Goal: Task Accomplishment & Management: Manage account settings

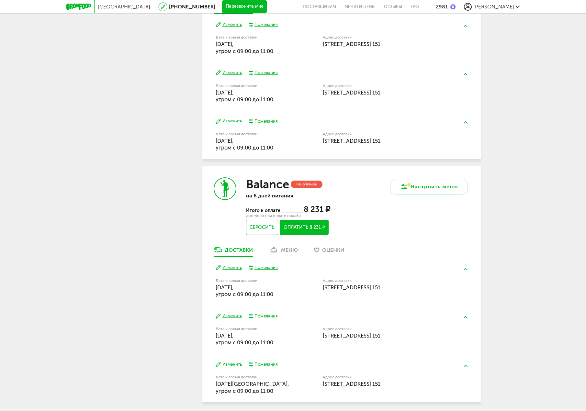
scroll to position [314, 0]
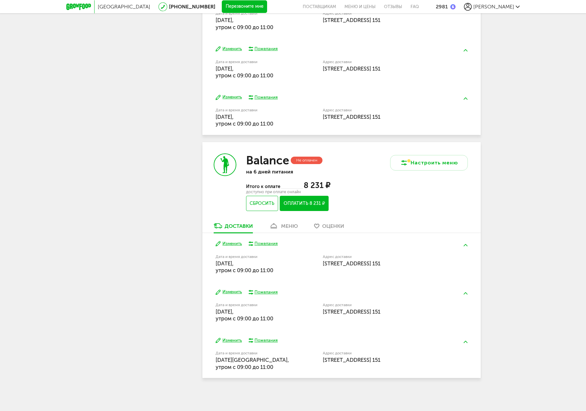
click at [292, 226] on div "меню" at bounding box center [289, 226] width 17 height 6
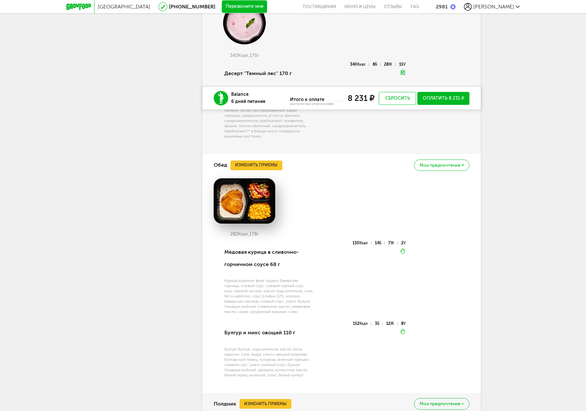
scroll to position [914, 0]
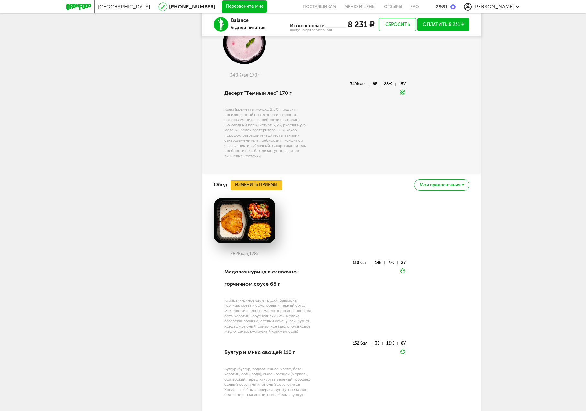
click at [262, 188] on button "Изменить приемы" at bounding box center [257, 185] width 52 height 10
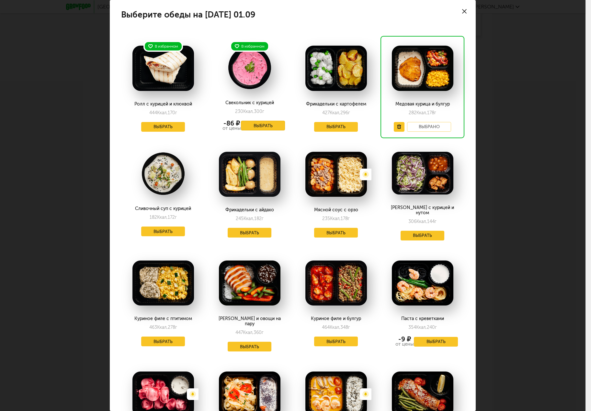
click at [263, 127] on button "Выбрать" at bounding box center [263, 126] width 44 height 10
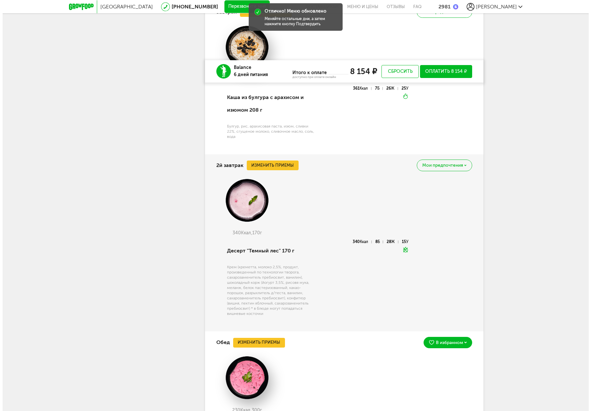
scroll to position [752, 0]
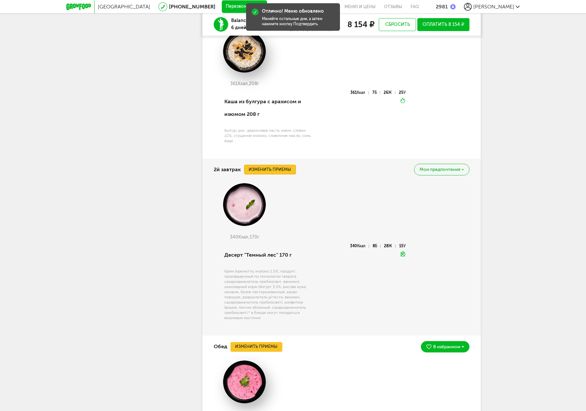
click at [274, 167] on button "Изменить приемы" at bounding box center [270, 170] width 52 height 10
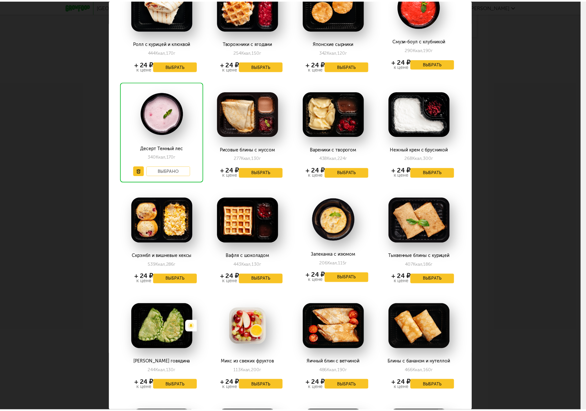
scroll to position [65, 0]
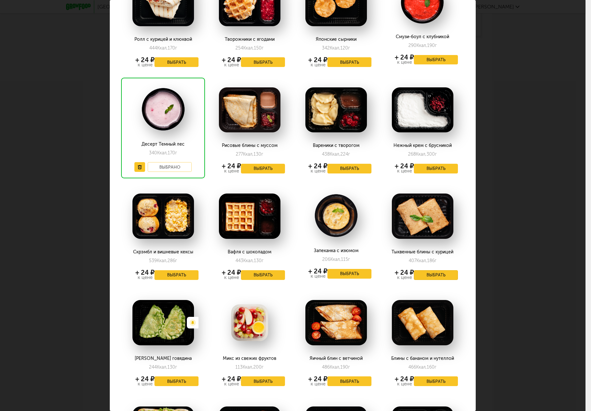
click at [443, 277] on button "Выбрать" at bounding box center [436, 276] width 44 height 10
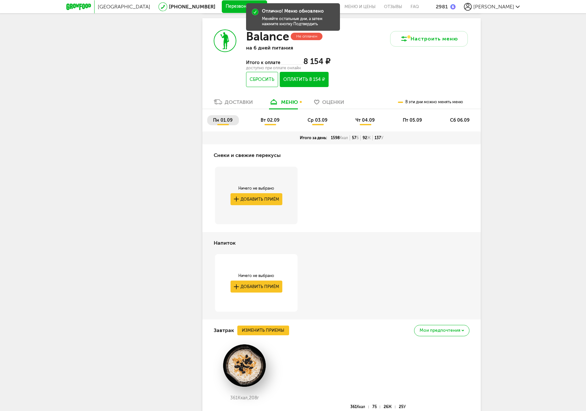
scroll to position [428, 0]
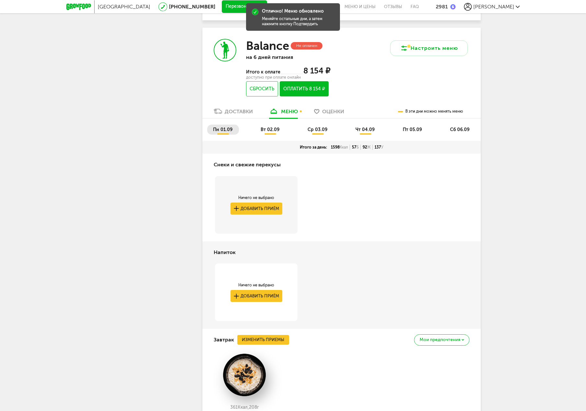
click at [265, 130] on span "вт 02.09" at bounding box center [270, 130] width 19 height 6
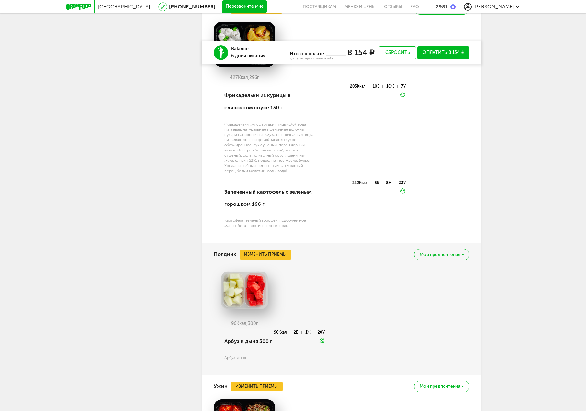
scroll to position [1044, 0]
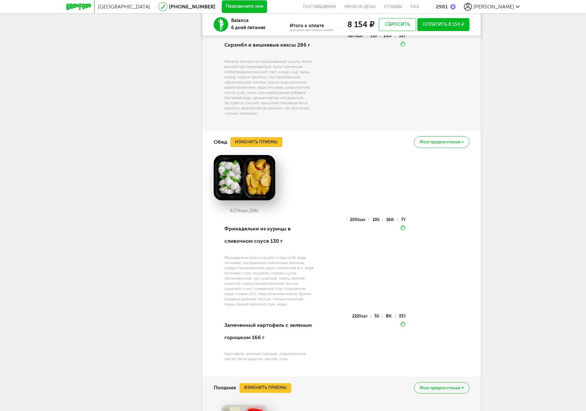
click at [258, 145] on button "Изменить приемы" at bounding box center [257, 142] width 52 height 10
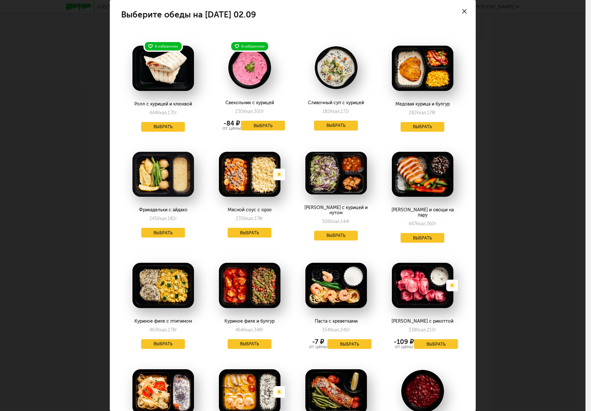
click at [329, 127] on button "Выбрать" at bounding box center [336, 126] width 44 height 10
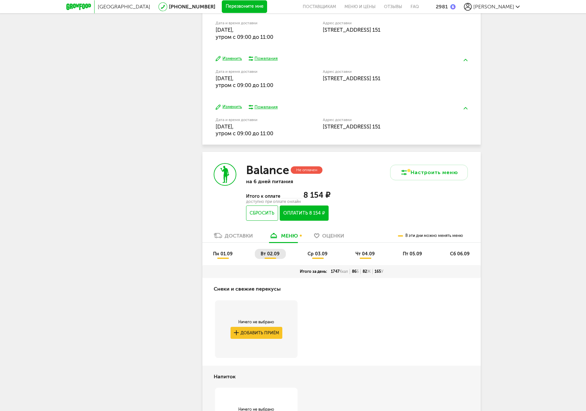
scroll to position [296, 0]
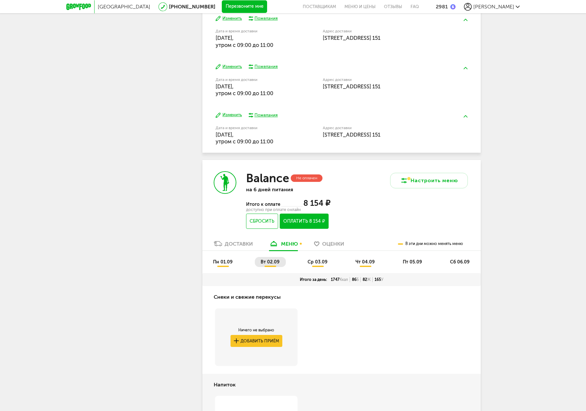
click at [321, 259] on li "ср 03.09" at bounding box center [318, 262] width 32 height 10
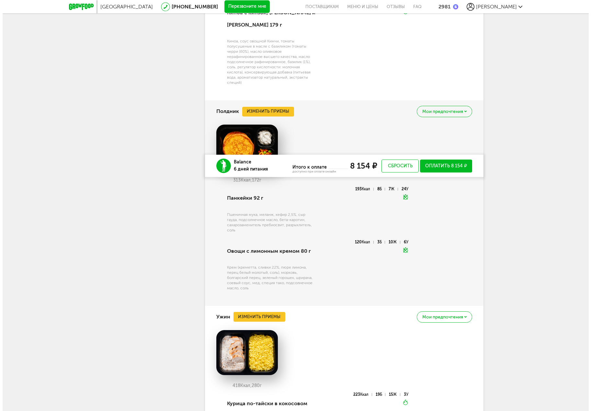
scroll to position [1300, 0]
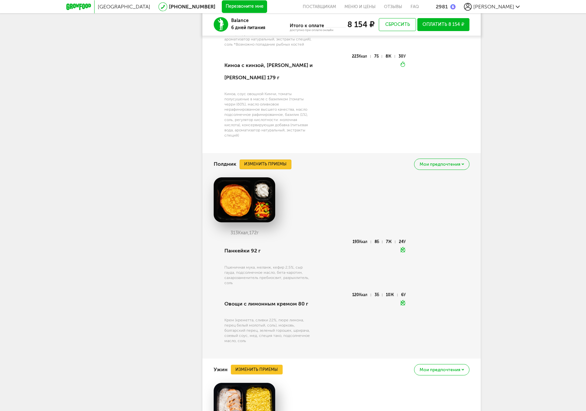
click at [277, 164] on button "Изменить приемы" at bounding box center [266, 165] width 52 height 10
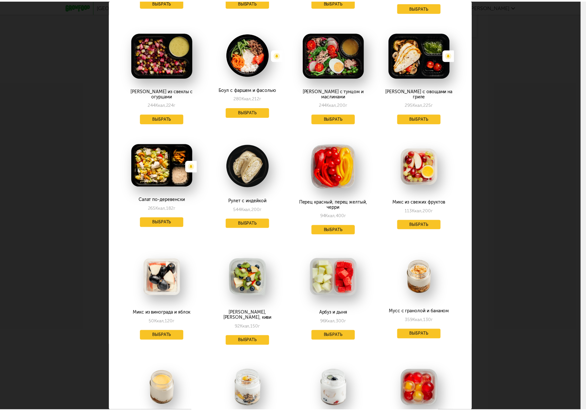
scroll to position [162, 0]
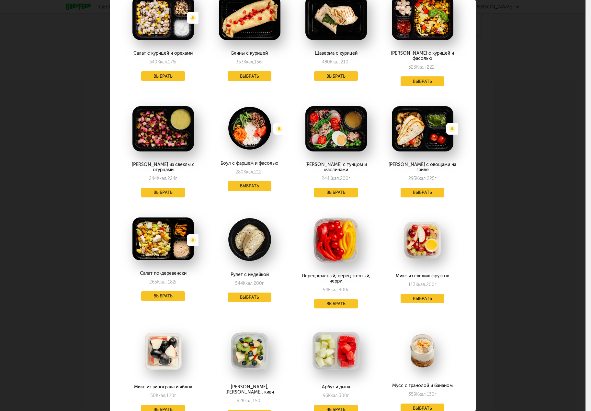
click at [557, 271] on div "Выберите полдники на [DATE] 03.09 В избранном Запеканка с персиками 307 Ккал, 2…" at bounding box center [293, 205] width 586 height 411
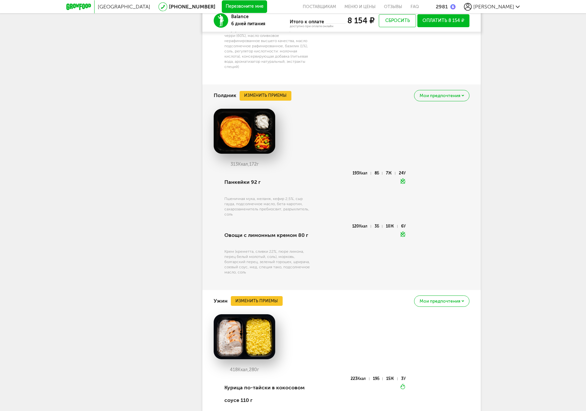
scroll to position [1365, 0]
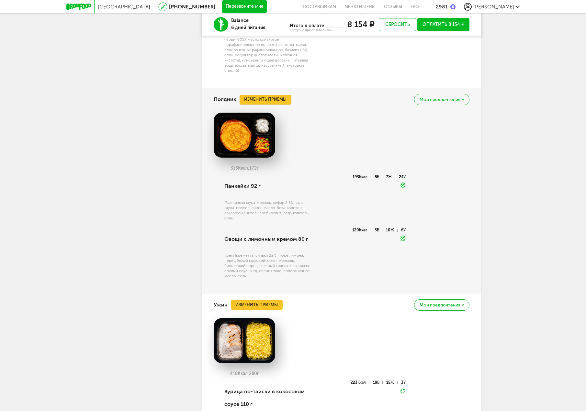
click at [272, 95] on button "Изменить приемы" at bounding box center [266, 100] width 52 height 10
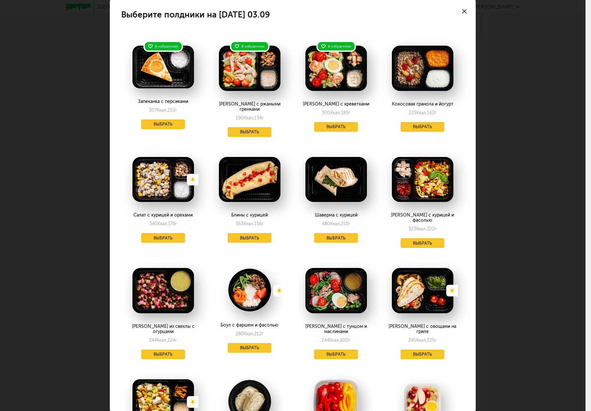
click at [524, 179] on div "Выберите полдники на [DATE] 03.09 В избранном Запеканка с персиками 307 Ккал, 2…" at bounding box center [293, 205] width 586 height 411
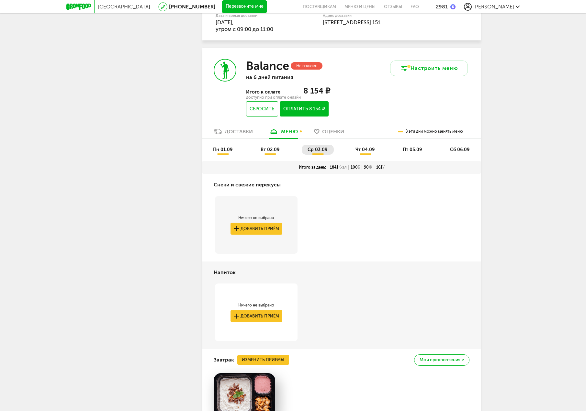
scroll to position [328, 0]
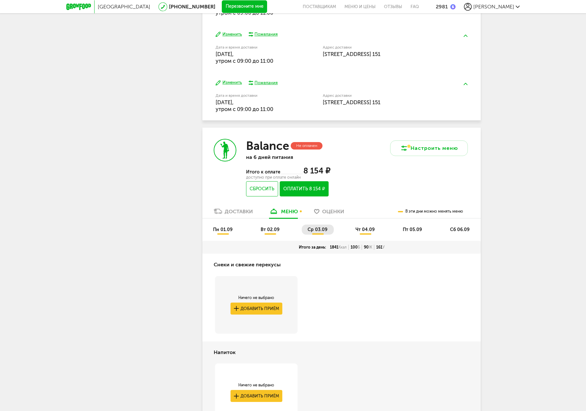
click at [365, 228] on span "чт 04.09" at bounding box center [365, 230] width 19 height 6
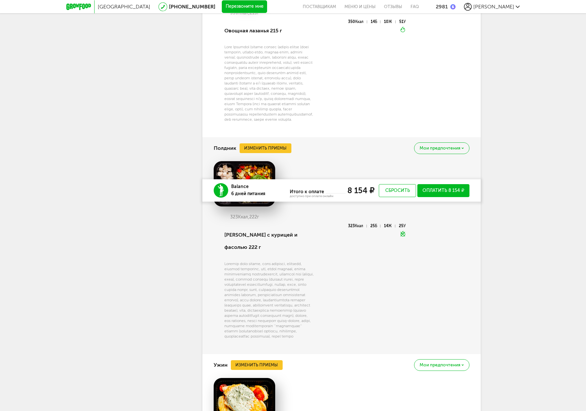
scroll to position [1201, 0]
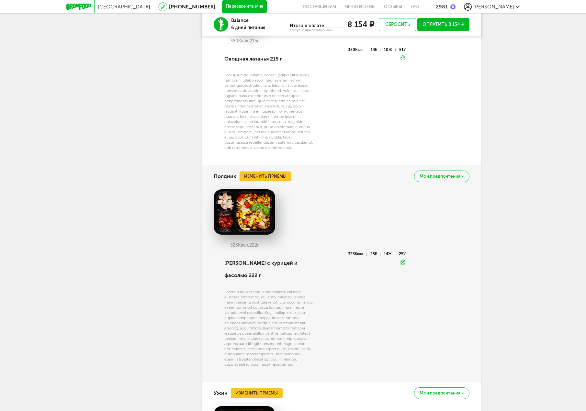
click at [259, 177] on button "Изменить приемы" at bounding box center [266, 177] width 52 height 10
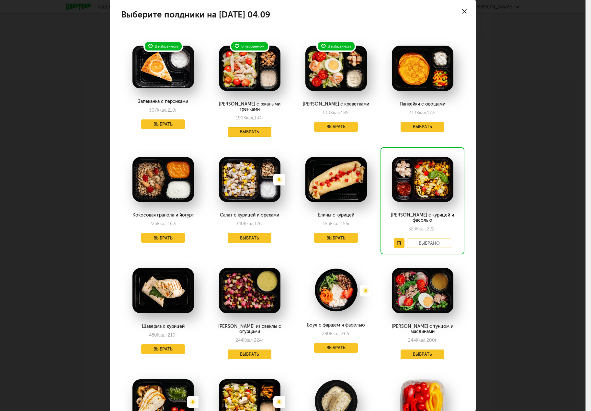
click at [258, 127] on button "Выбрать" at bounding box center [250, 132] width 44 height 10
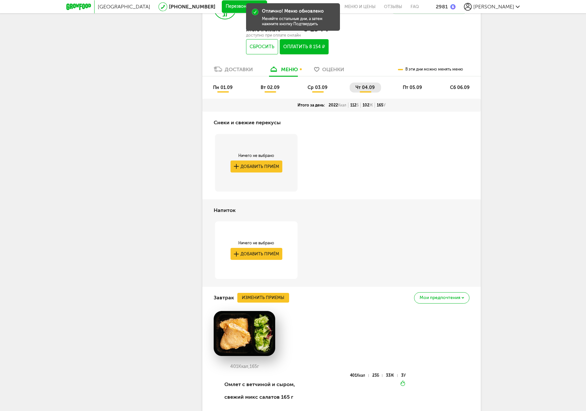
scroll to position [424, 0]
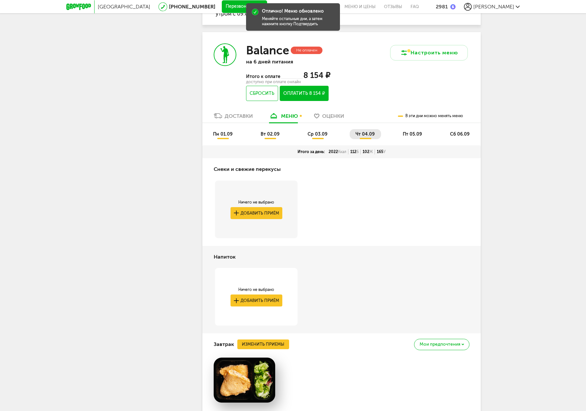
click at [406, 132] on span "пт 05.09" at bounding box center [412, 135] width 19 height 6
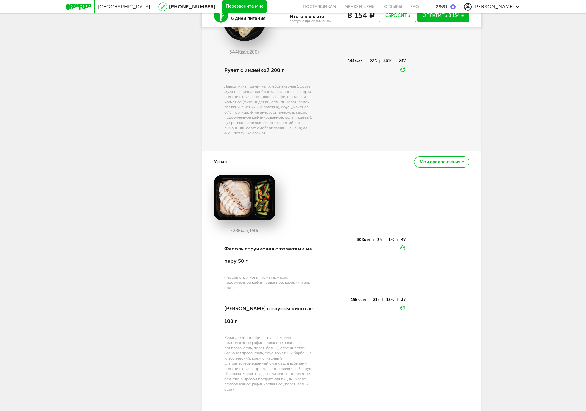
scroll to position [1144, 0]
